Goal: Task Accomplishment & Management: Complete application form

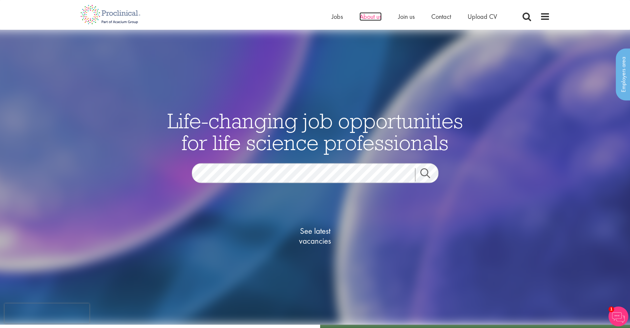
click at [370, 16] on span "About us" at bounding box center [371, 16] width 22 height 9
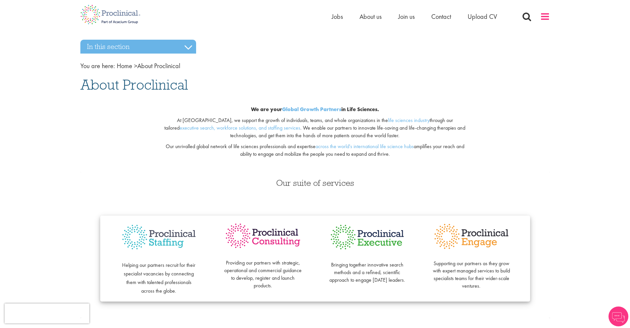
click at [546, 18] on span at bounding box center [545, 17] width 10 height 10
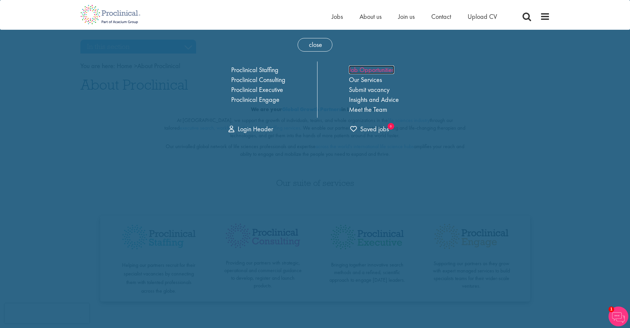
click at [375, 69] on link "Job Opportunities" at bounding box center [371, 70] width 45 height 9
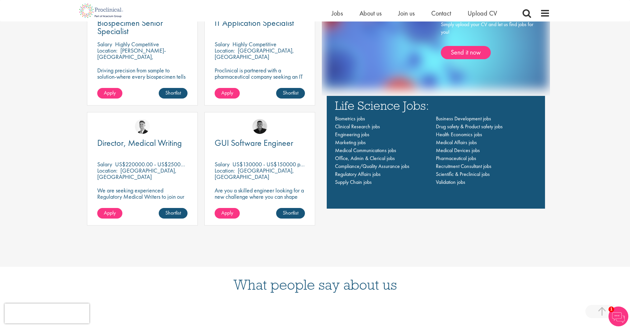
scroll to position [612, 0]
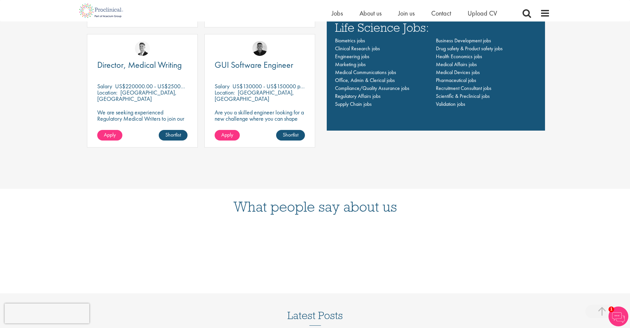
click at [384, 84] on li "Compliance/Quality Assurance jobs" at bounding box center [385, 88] width 101 height 8
click at [382, 86] on span "Compliance/Quality Assurance jobs" at bounding box center [372, 88] width 74 height 7
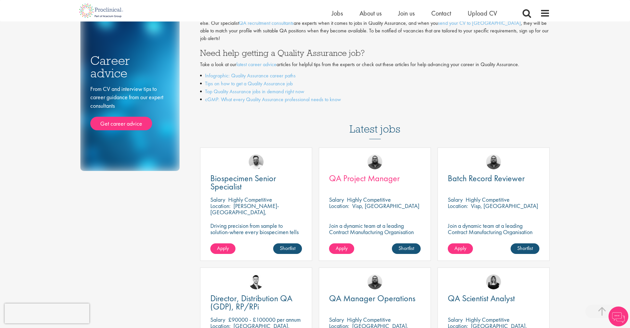
scroll to position [204, 0]
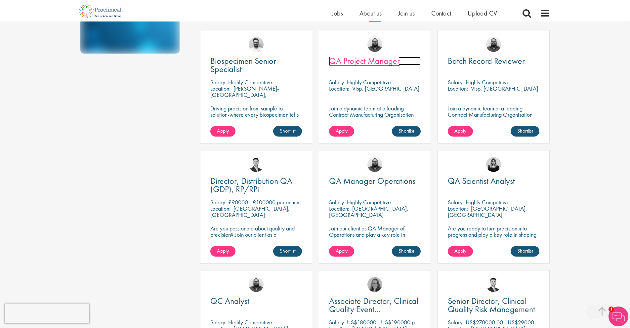
click at [393, 55] on span "QA Project Manager" at bounding box center [364, 60] width 71 height 11
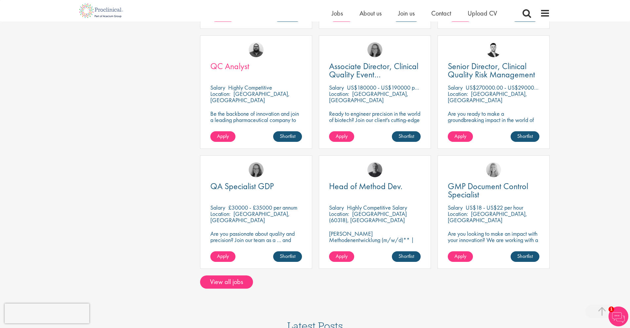
scroll to position [570, 0]
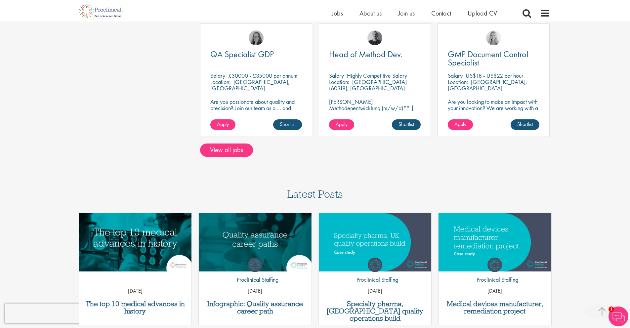
click at [225, 135] on div "QA Specialist GDP Salary £30000 - £35000 per annum Location: Bedfordshire, Engl…" at bounding box center [256, 83] width 119 height 120
click at [229, 145] on link "View all jobs" at bounding box center [226, 150] width 53 height 13
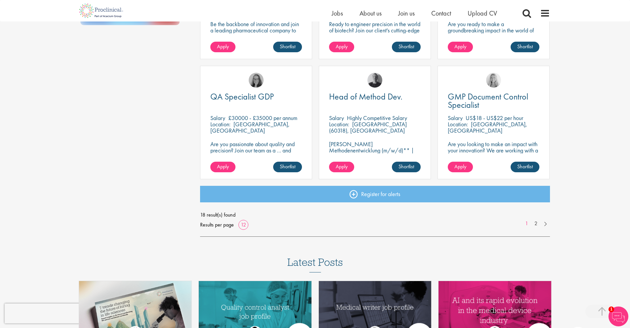
scroll to position [469, 0]
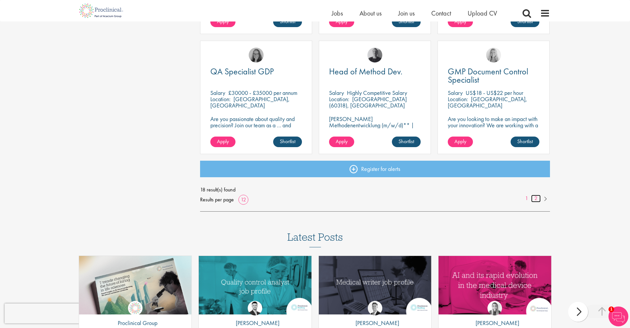
click at [537, 198] on link "2" at bounding box center [536, 199] width 10 height 8
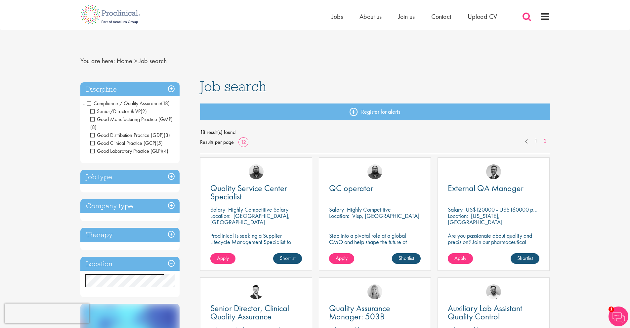
click at [523, 15] on span at bounding box center [527, 17] width 10 height 10
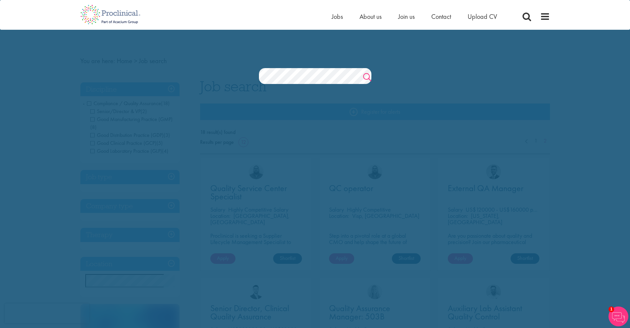
scroll to position [0, 14]
